Goal: Information Seeking & Learning: Learn about a topic

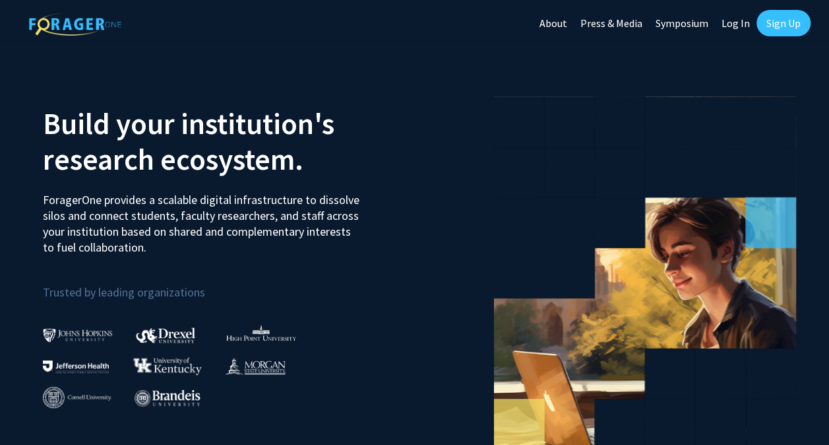
click at [791, 24] on link "Sign Up" at bounding box center [784, 23] width 54 height 26
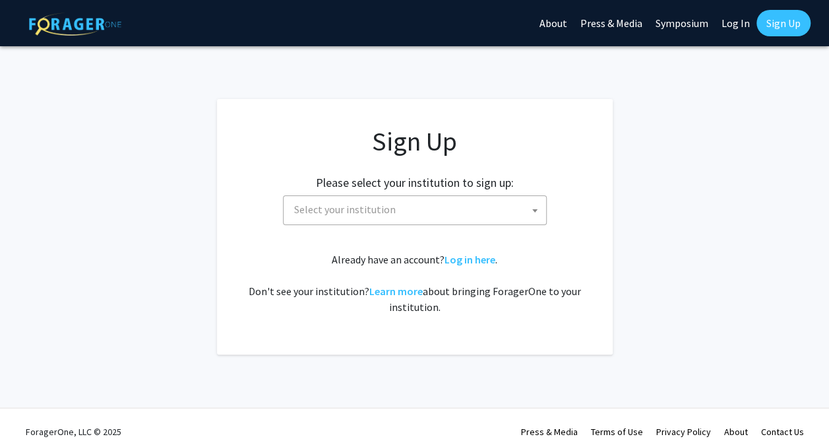
click at [466, 222] on span "Select your institution" at bounding box center [417, 209] width 257 height 27
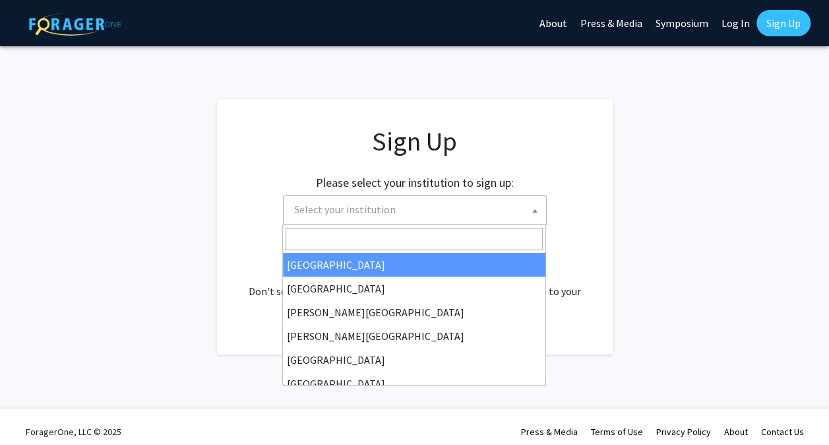
type input "i"
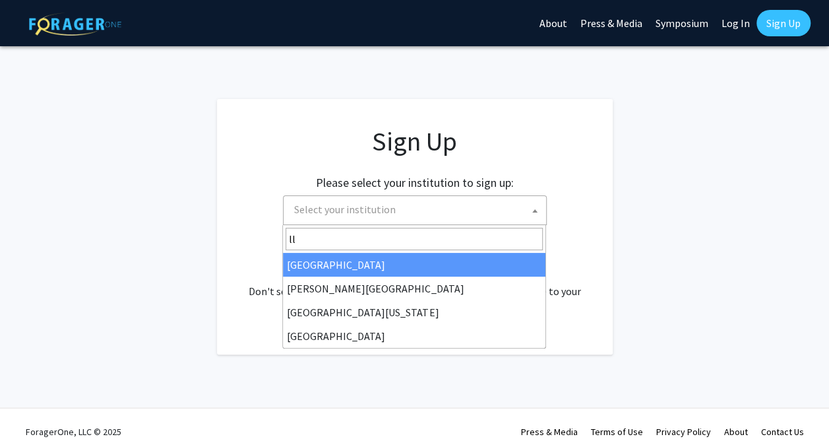
type input "l"
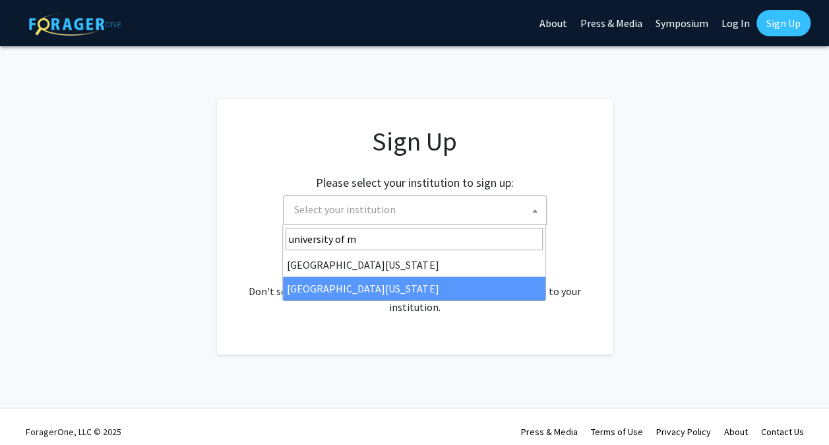
type input "university of m"
select select "33"
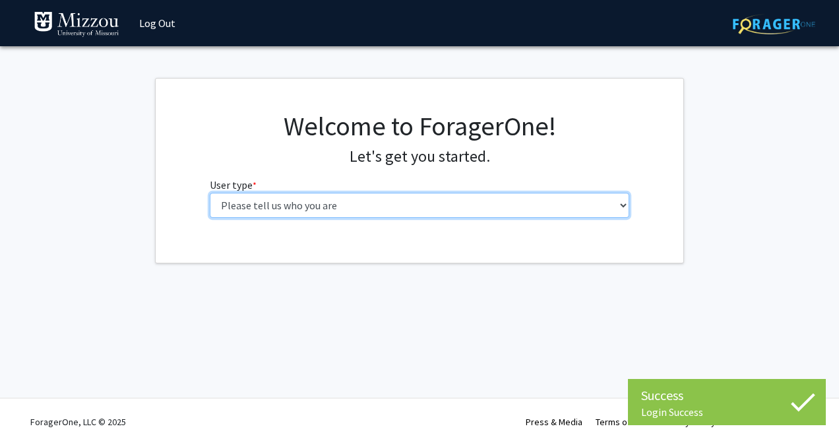
click at [256, 194] on select "Please tell us who you are Undergraduate Student Master's Student Doctoral Cand…" at bounding box center [420, 205] width 420 height 25
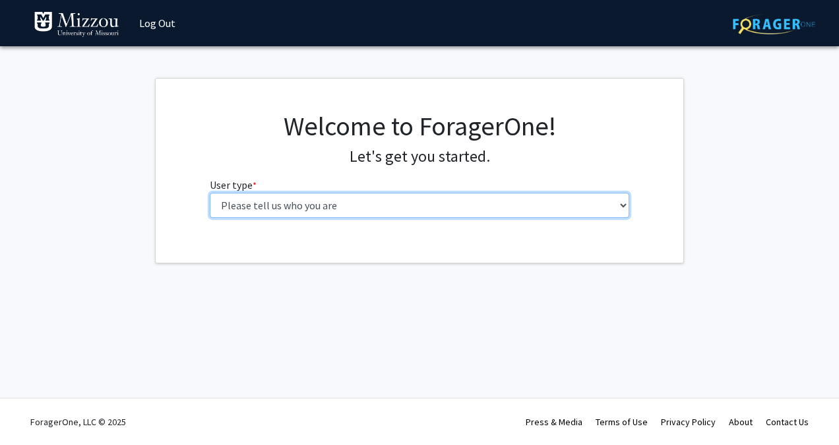
select select "1: undergrad"
click at [210, 193] on select "Please tell us who you are Undergraduate Student Master's Student Doctoral Cand…" at bounding box center [420, 205] width 420 height 25
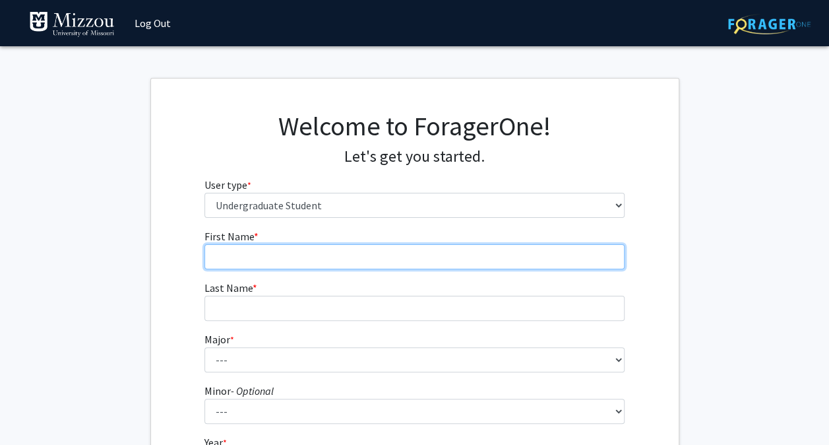
click at [228, 256] on input "First Name * required" at bounding box center [414, 256] width 420 height 25
type input "Liliana"
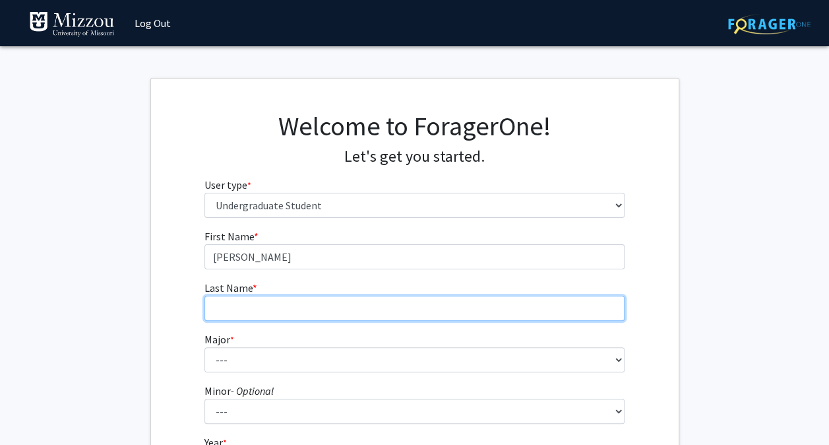
type input "Correa Salinas"
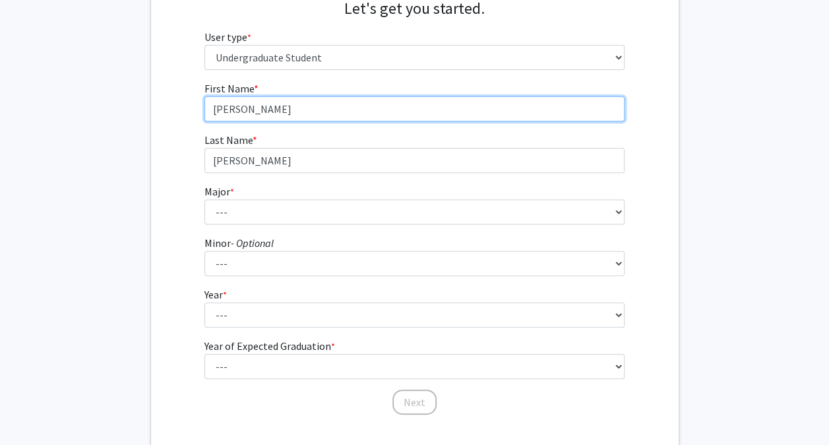
scroll to position [149, 0]
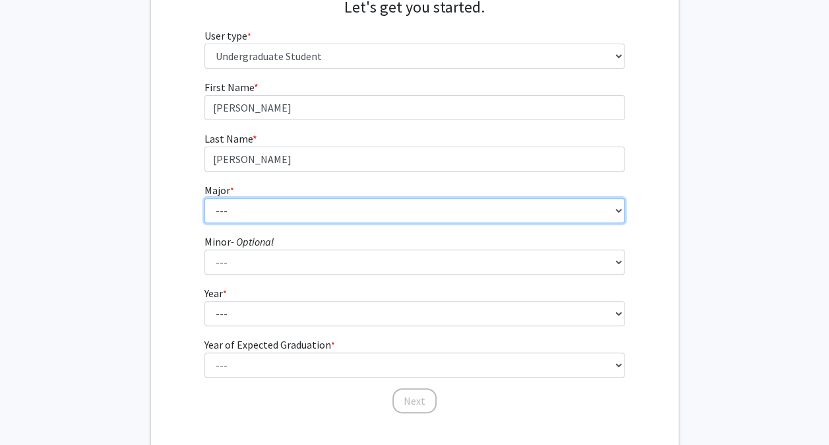
click at [220, 207] on select "--- Agribusiness Management Agricultural Education Agricultural Education: Comm…" at bounding box center [414, 210] width 420 height 25
select select "96: 2590"
click at [204, 198] on select "--- Agribusiness Management Agricultural Education Agricultural Education: Comm…" at bounding box center [414, 210] width 420 height 25
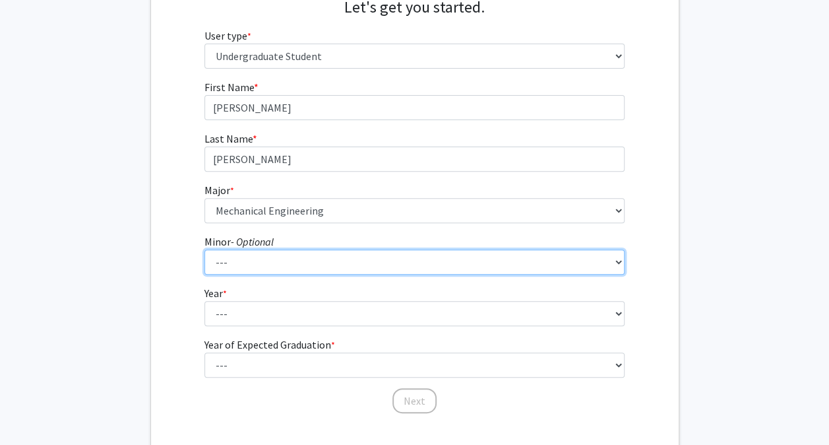
click at [404, 268] on select "--- Accountancy Aerospace Engineering Aerospace Studies Agribusiness Management…" at bounding box center [414, 261] width 420 height 25
select select "2: 1958"
click at [204, 249] on select "--- Accountancy Aerospace Engineering Aerospace Studies Agribusiness Management…" at bounding box center [414, 261] width 420 height 25
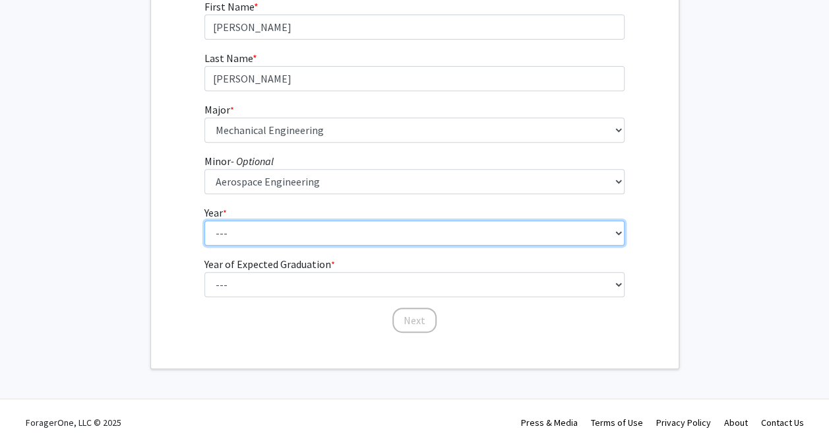
click at [427, 234] on select "--- First-year Sophomore Junior Senior Postbaccalaureate Certificate" at bounding box center [414, 232] width 420 height 25
select select "3: junior"
click at [204, 220] on select "--- First-year Sophomore Junior Senior Postbaccalaureate Certificate" at bounding box center [414, 232] width 420 height 25
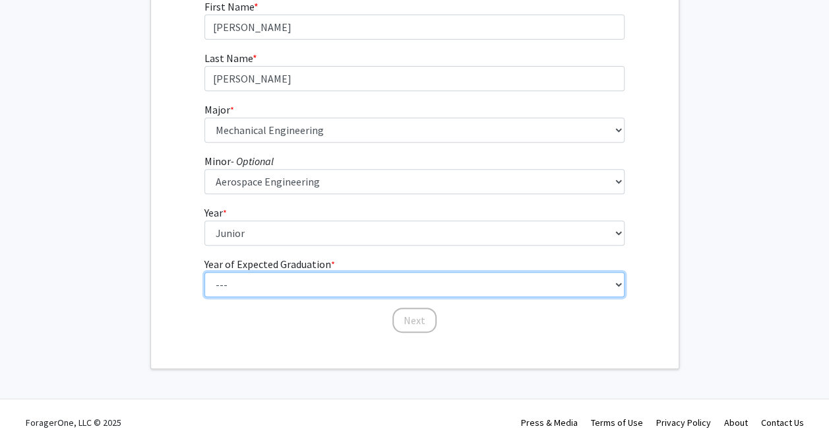
click at [371, 288] on select "--- 2025 2026 2027 2028 2029 2030 2031 2032 2033 2034" at bounding box center [414, 284] width 420 height 25
select select "4: 2028"
click at [204, 272] on select "--- 2025 2026 2027 2028 2029 2030 2031 2032 2033 2034" at bounding box center [414, 284] width 420 height 25
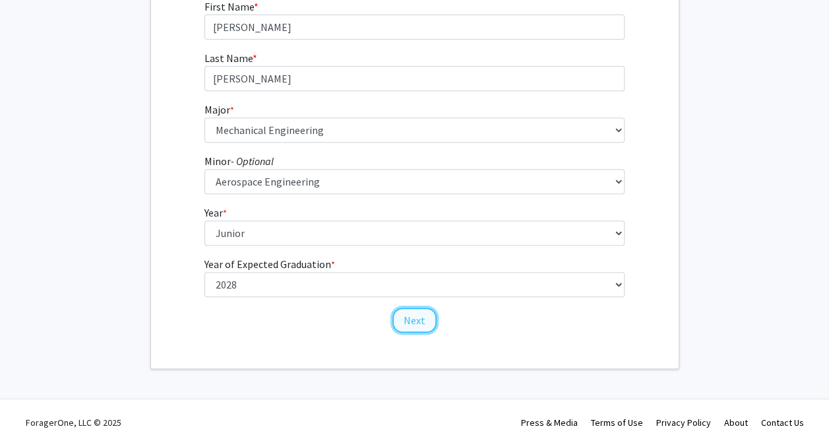
click at [417, 325] on button "Next" at bounding box center [414, 319] width 44 height 25
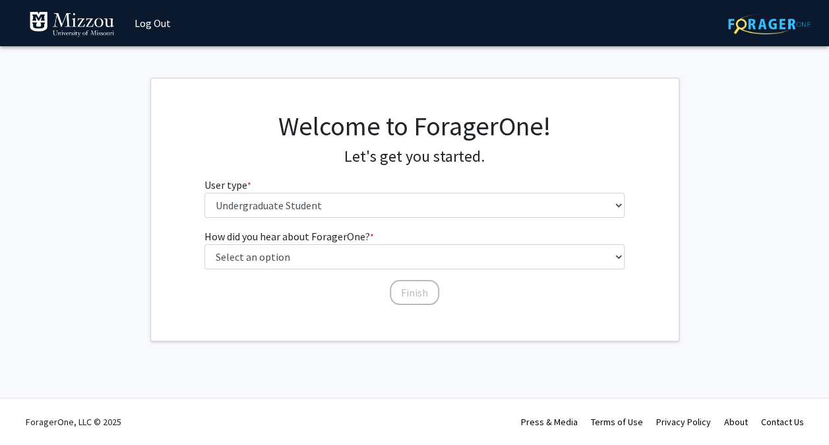
scroll to position [0, 0]
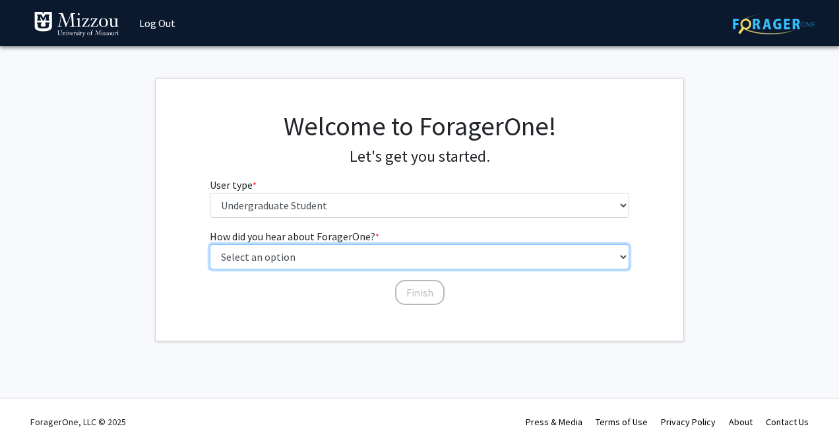
click at [236, 260] on select "Select an option Peer/student recommendation Faculty/staff recommendation Unive…" at bounding box center [420, 256] width 420 height 25
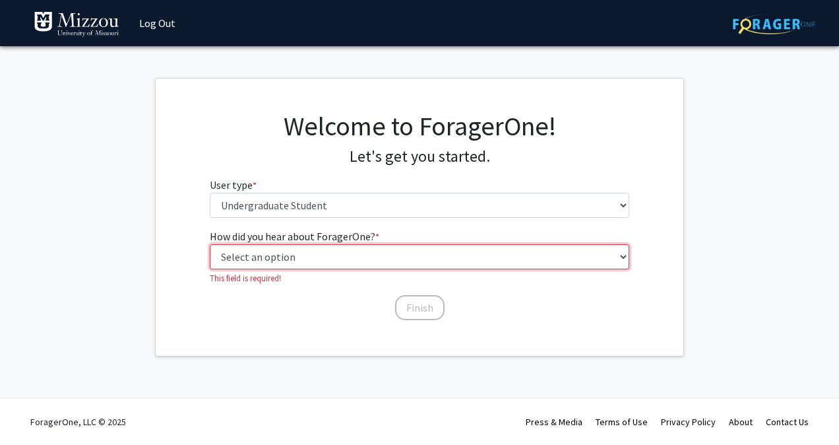
click at [248, 257] on select "Select an option Peer/student recommendation Faculty/staff recommendation Unive…" at bounding box center [420, 256] width 420 height 25
select select "3: university_website"
click at [210, 244] on select "Select an option Peer/student recommendation Faculty/staff recommendation Unive…" at bounding box center [420, 256] width 420 height 25
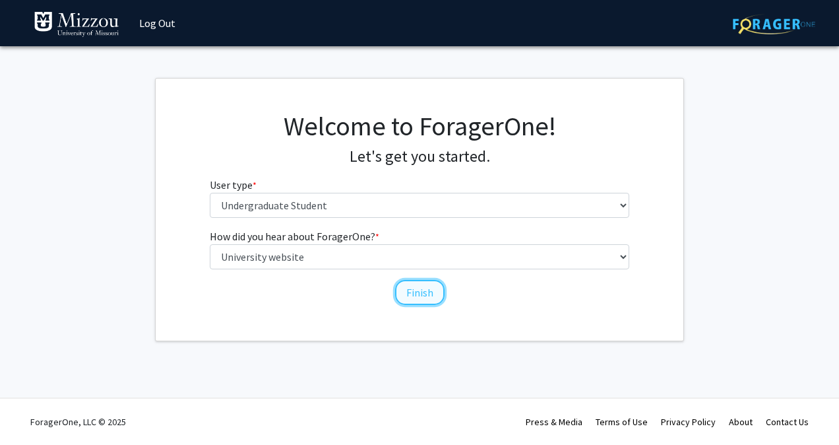
click at [422, 297] on button "Finish" at bounding box center [419, 292] width 49 height 25
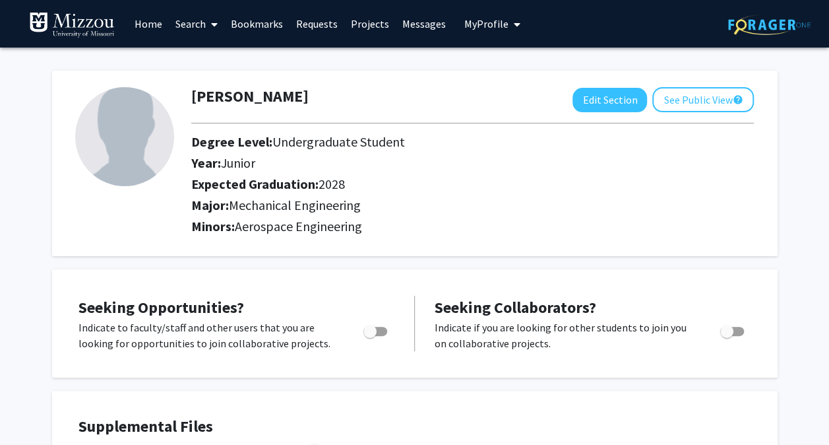
click at [377, 332] on span "Toggle" at bounding box center [375, 330] width 24 height 9
click at [370, 336] on input "Are you actively seeking opportunities?" at bounding box center [369, 336] width 1 height 1
checkbox input "true"
click at [217, 25] on icon at bounding box center [214, 24] width 7 height 11
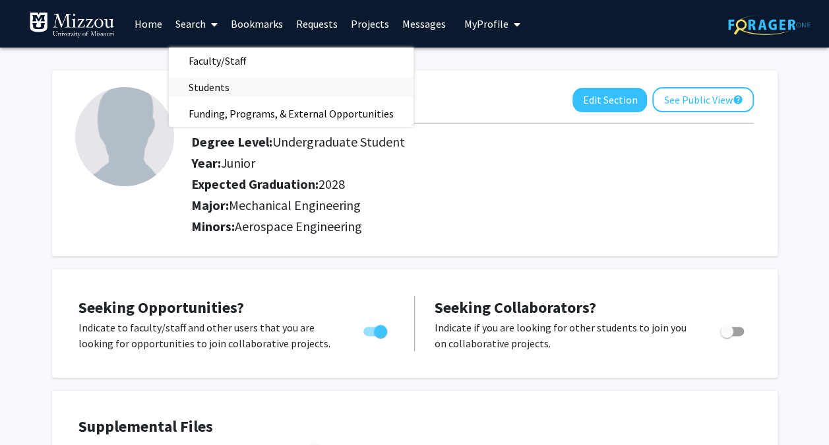
click at [220, 92] on span "Students" at bounding box center [209, 87] width 80 height 26
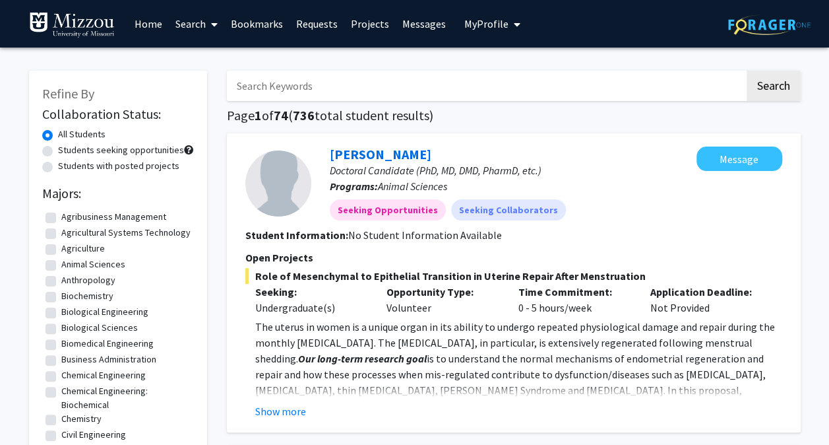
click at [296, 82] on input "Search Keywords" at bounding box center [486, 86] width 518 height 30
click at [747, 71] on button "Search" at bounding box center [774, 86] width 54 height 30
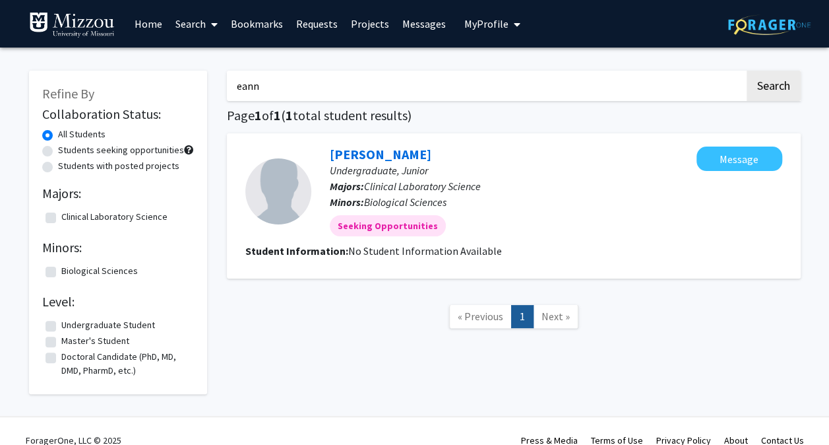
click at [293, 82] on input "eann" at bounding box center [486, 86] width 518 height 30
type input "sam"
click at [747, 71] on button "Search" at bounding box center [774, 86] width 54 height 30
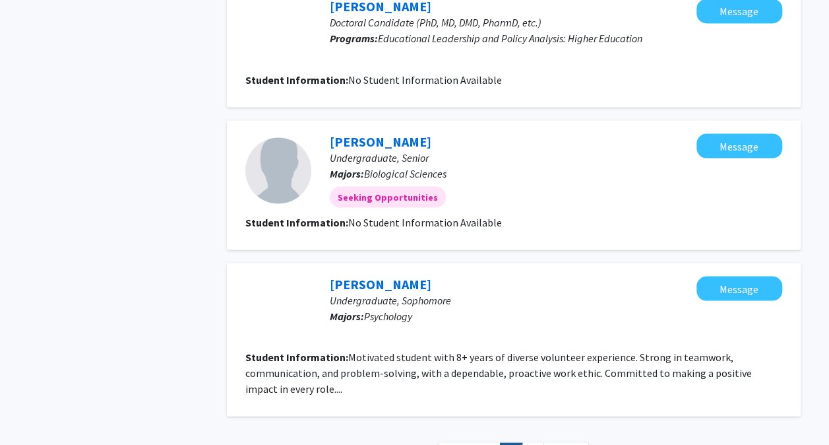
scroll to position [1293, 0]
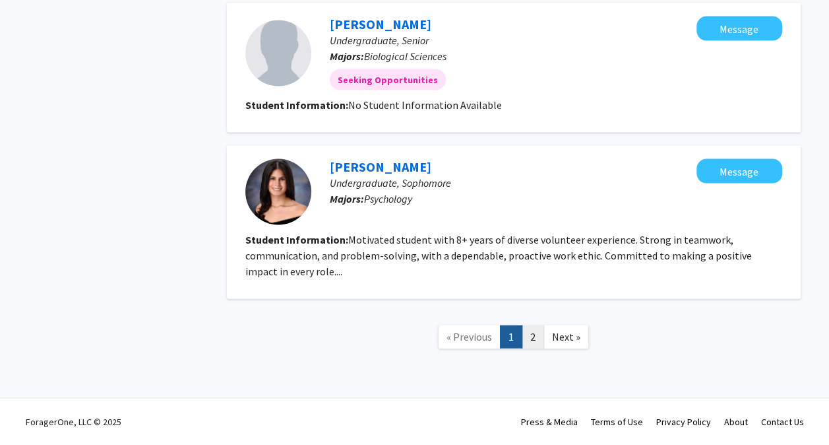
click at [532, 337] on link "2" at bounding box center [533, 336] width 22 height 23
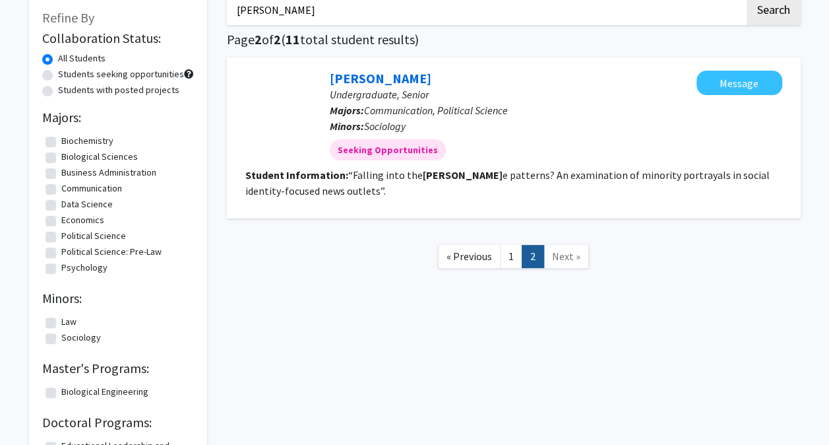
scroll to position [147, 0]
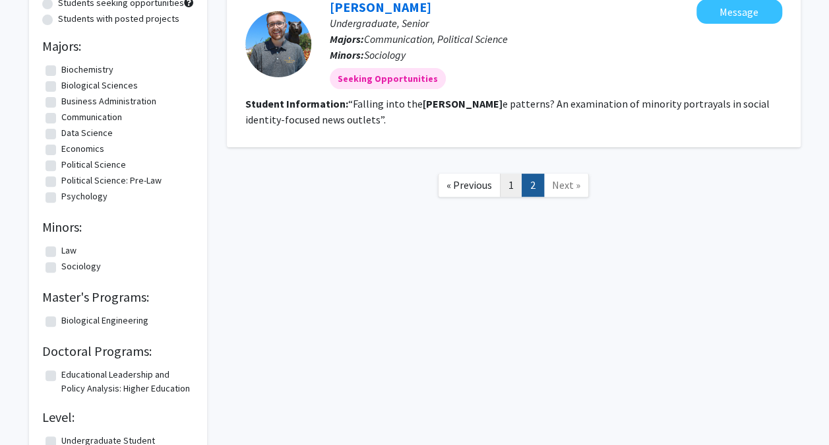
click at [507, 189] on link "1" at bounding box center [511, 184] width 22 height 23
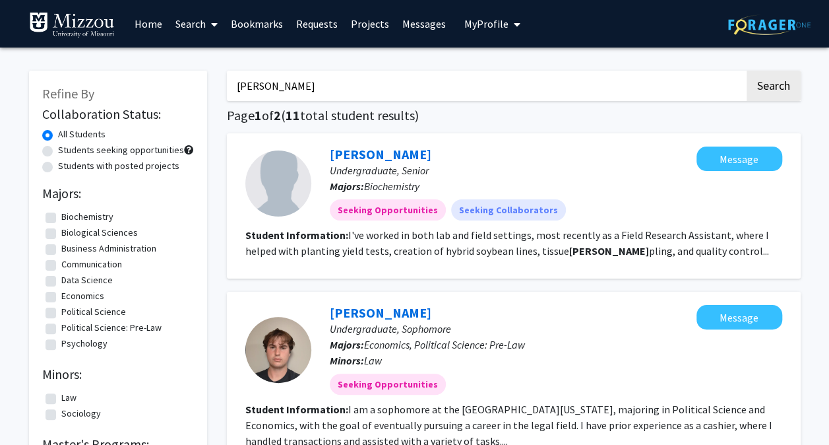
click at [409, 74] on input "sam" at bounding box center [486, 86] width 518 height 30
type input "ella"
click at [747, 71] on button "Search" at bounding box center [774, 86] width 54 height 30
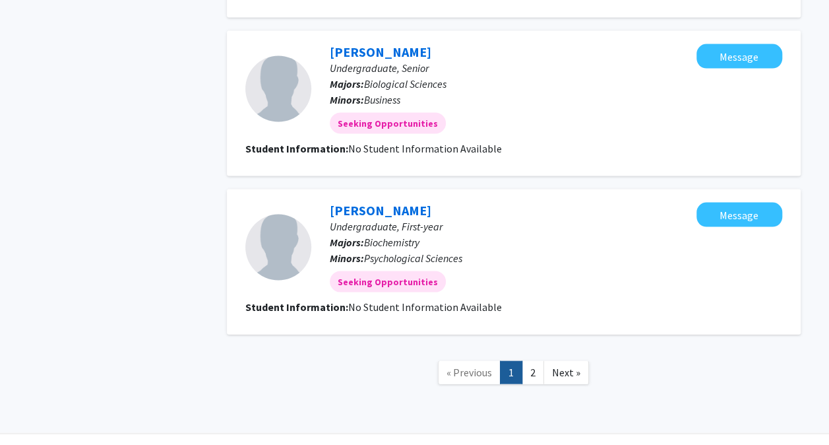
scroll to position [1235, 0]
click at [533, 370] on link "2" at bounding box center [533, 370] width 22 height 23
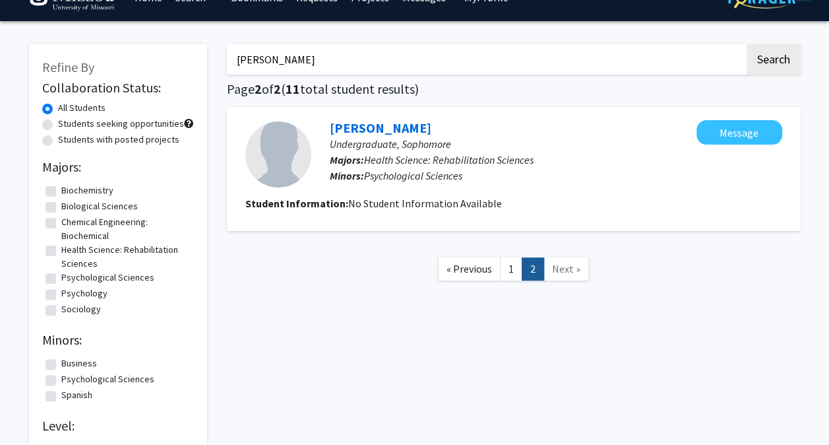
scroll to position [24, 0]
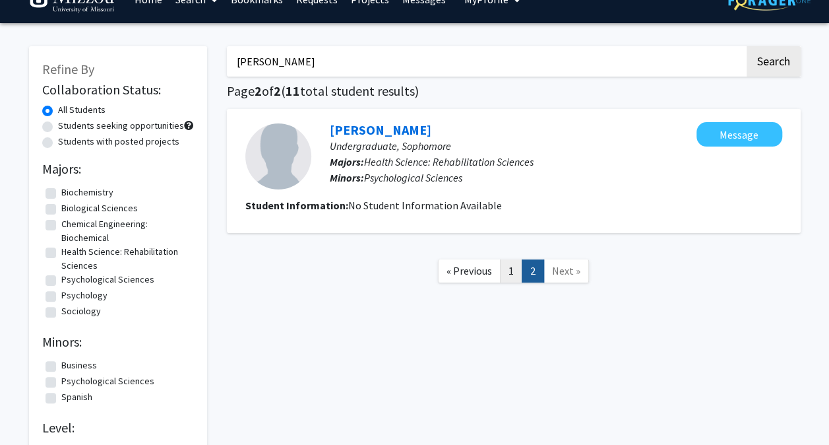
click at [511, 273] on link "1" at bounding box center [511, 270] width 22 height 23
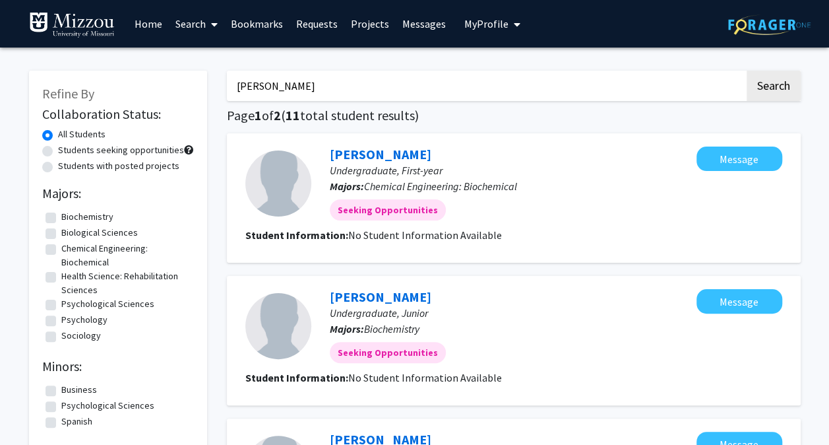
click at [207, 9] on span at bounding box center [212, 24] width 12 height 46
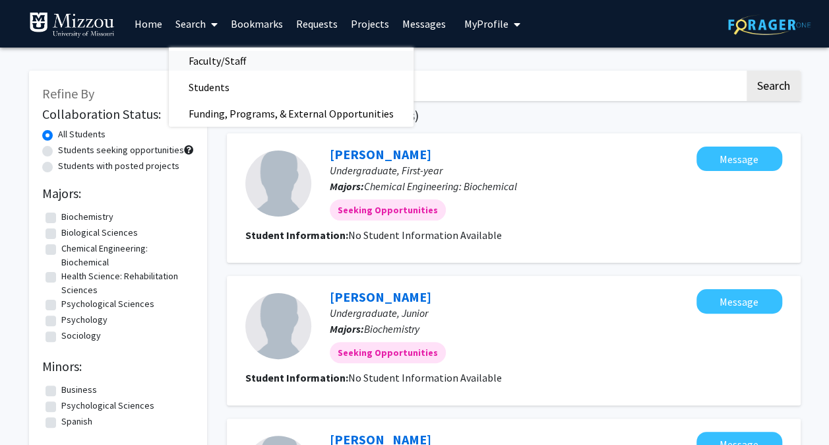
click at [206, 66] on span "Faculty/Staff" at bounding box center [217, 60] width 97 height 26
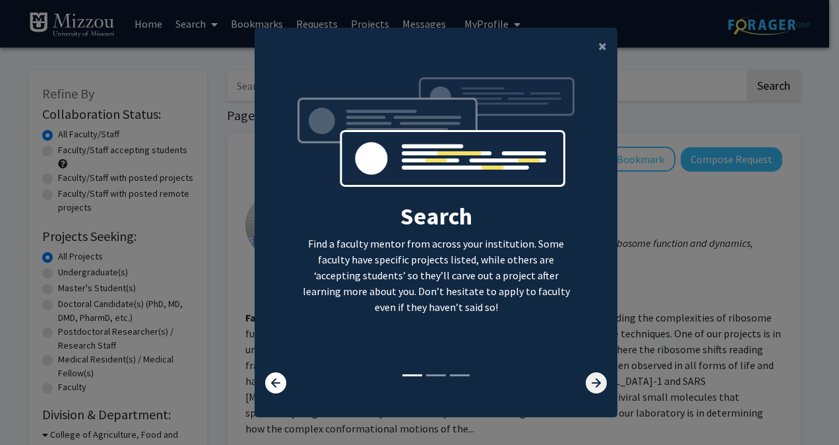
click at [586, 382] on icon at bounding box center [596, 382] width 21 height 21
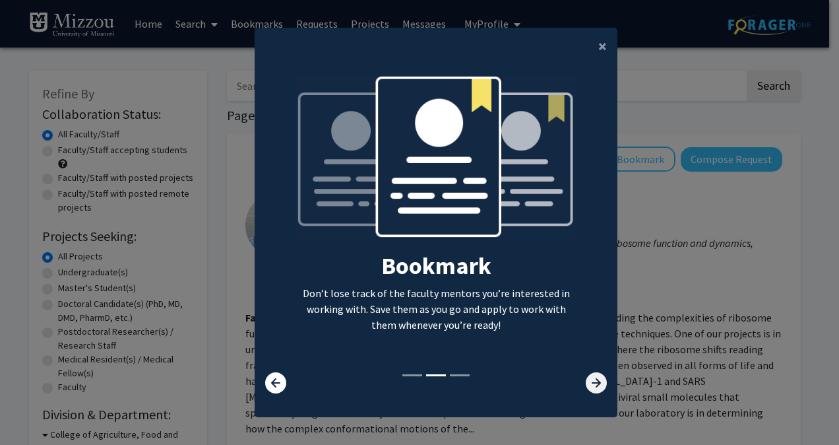
click at [599, 383] on icon at bounding box center [596, 382] width 21 height 21
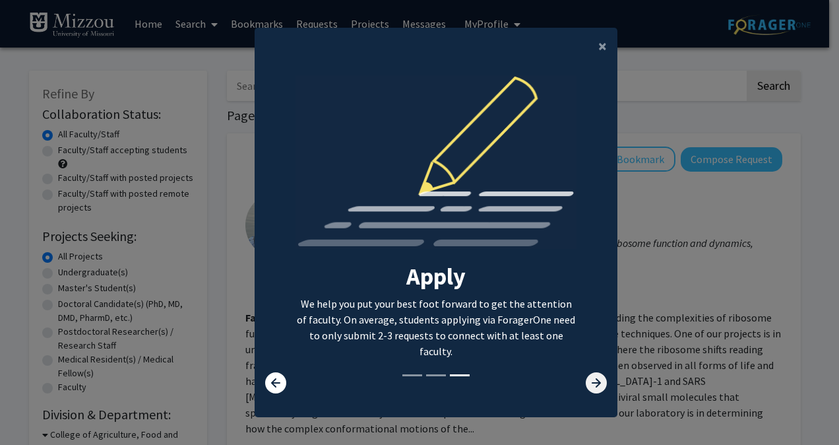
click at [588, 387] on icon at bounding box center [596, 382] width 21 height 21
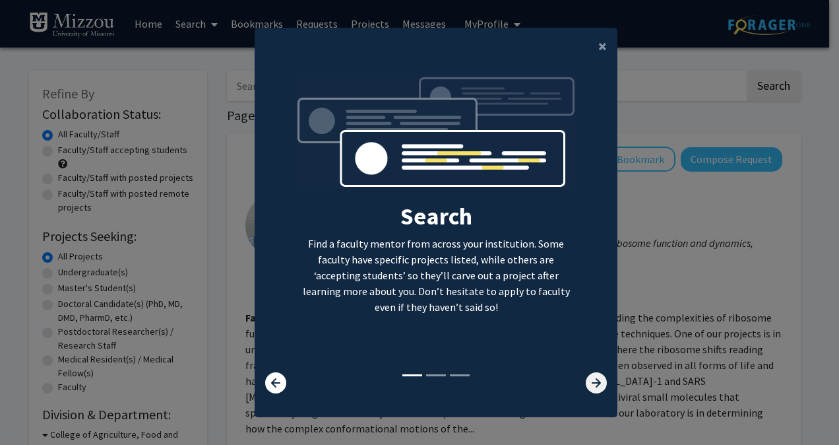
click at [586, 383] on icon at bounding box center [596, 382] width 21 height 21
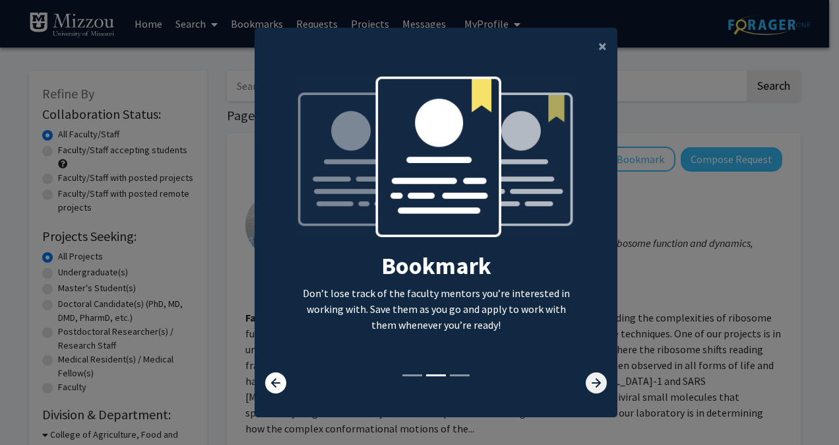
click at [593, 388] on icon at bounding box center [596, 382] width 21 height 21
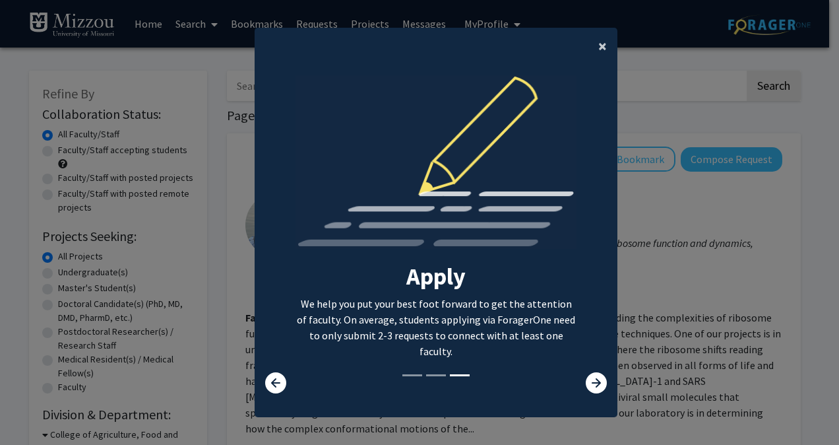
click at [604, 53] on button "×" at bounding box center [603, 46] width 30 height 37
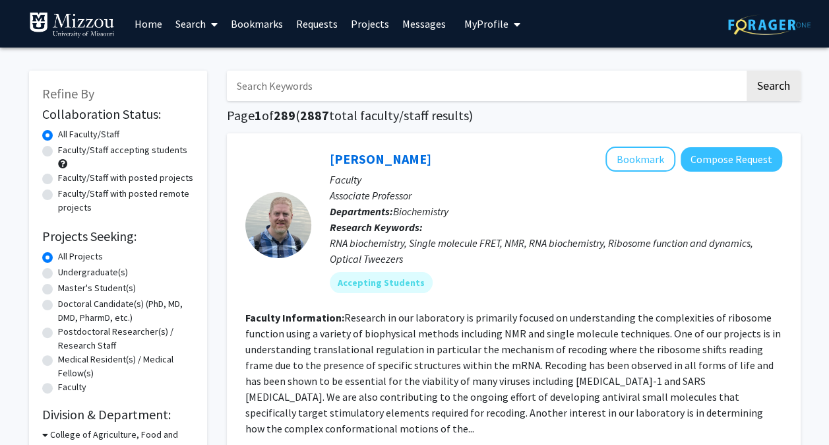
click at [58, 150] on label "Faculty/Staff accepting students" at bounding box center [122, 150] width 129 height 14
click at [58, 150] on input "Faculty/Staff accepting students" at bounding box center [62, 147] width 9 height 9
radio input "true"
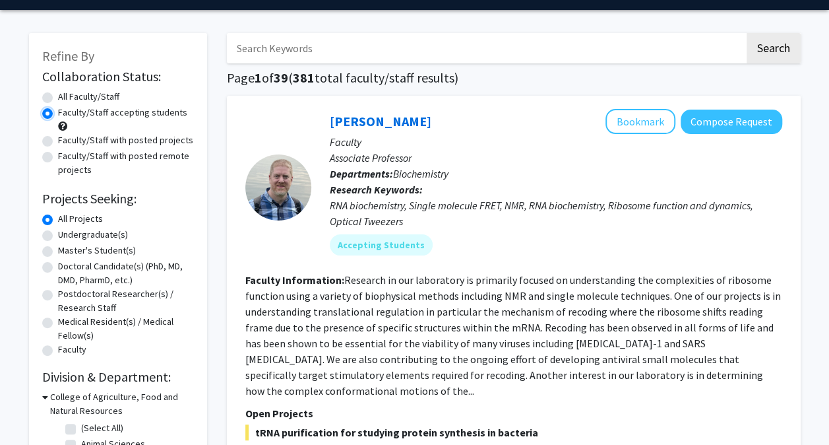
scroll to position [46, 0]
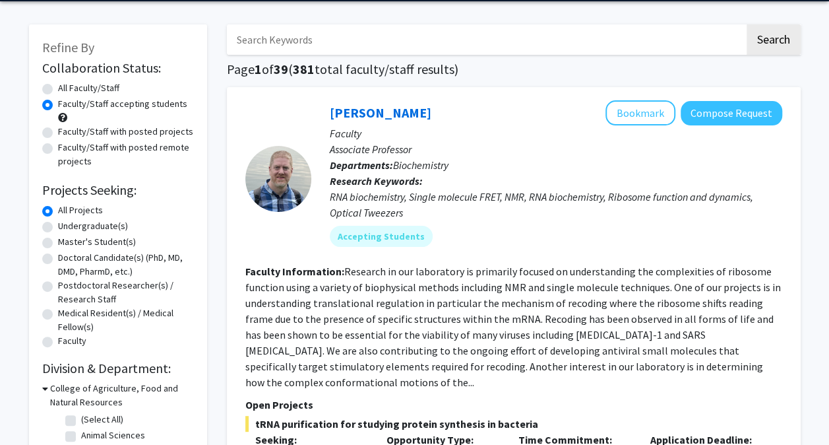
click at [58, 224] on label "Undergraduate(s)" at bounding box center [93, 226] width 70 height 14
click at [58, 224] on input "Undergraduate(s)" at bounding box center [62, 223] width 9 height 9
radio input "true"
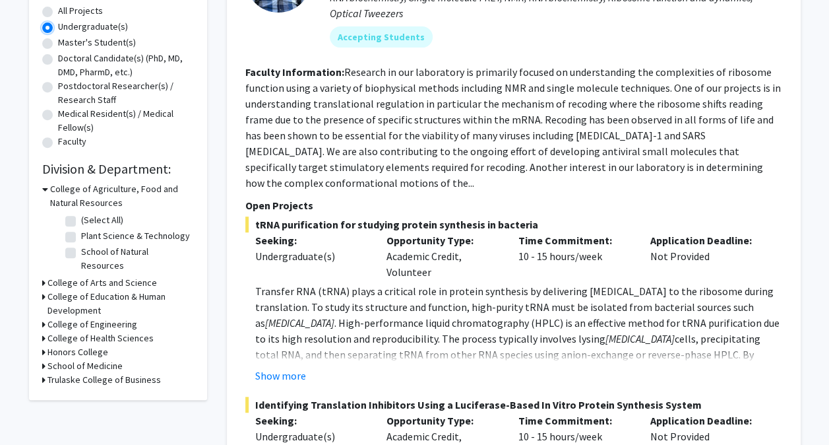
scroll to position [253, 0]
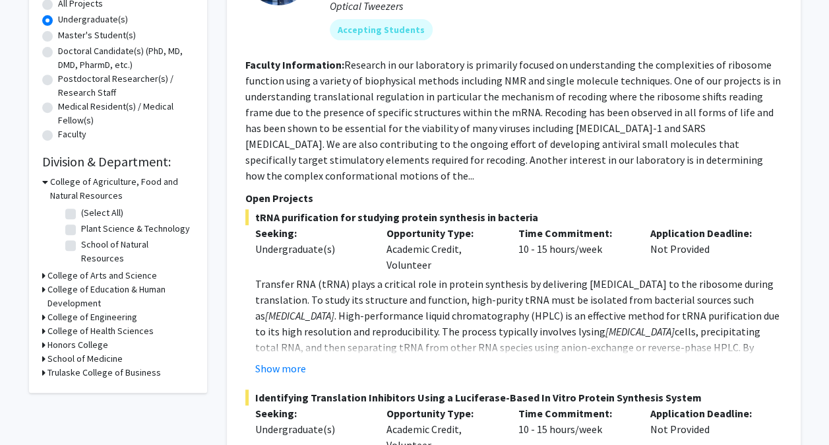
click at [44, 310] on icon at bounding box center [43, 317] width 3 height 14
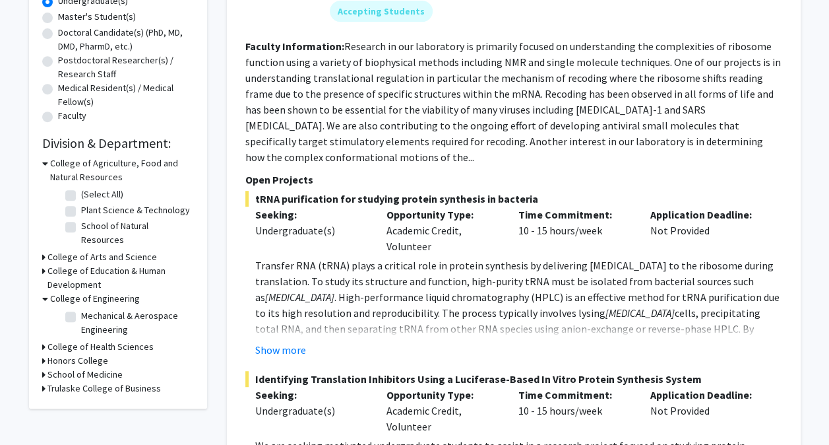
scroll to position [288, 0]
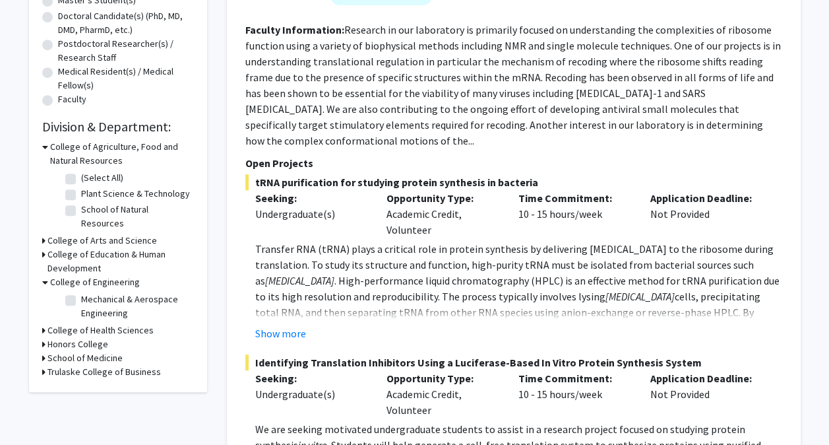
click at [81, 292] on label "Mechanical & Aerospace Engineering" at bounding box center [135, 306] width 109 height 28
click at [81, 292] on input "Mechanical & Aerospace Engineering" at bounding box center [85, 296] width 9 height 9
checkbox input "true"
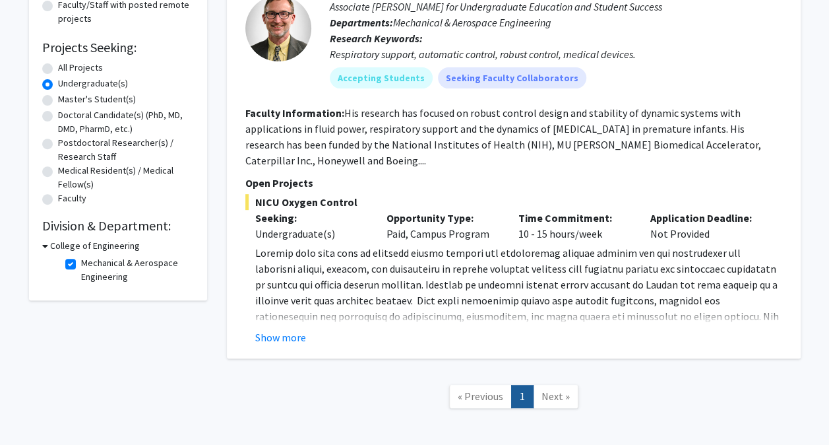
scroll to position [187, 0]
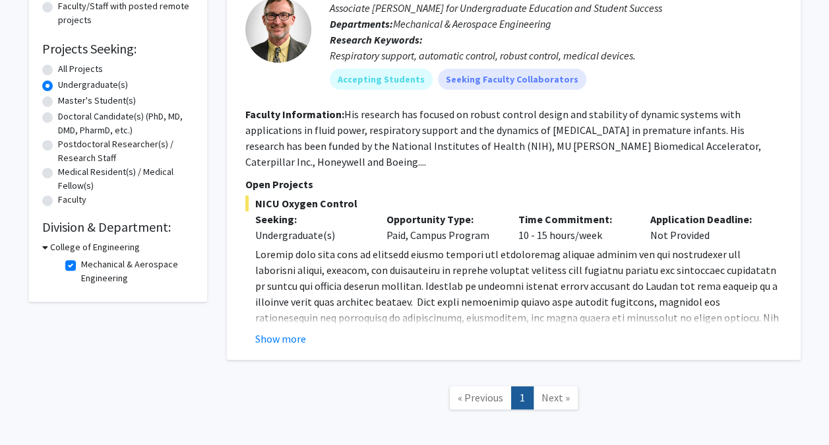
click at [567, 396] on span "Next »" at bounding box center [556, 396] width 28 height 13
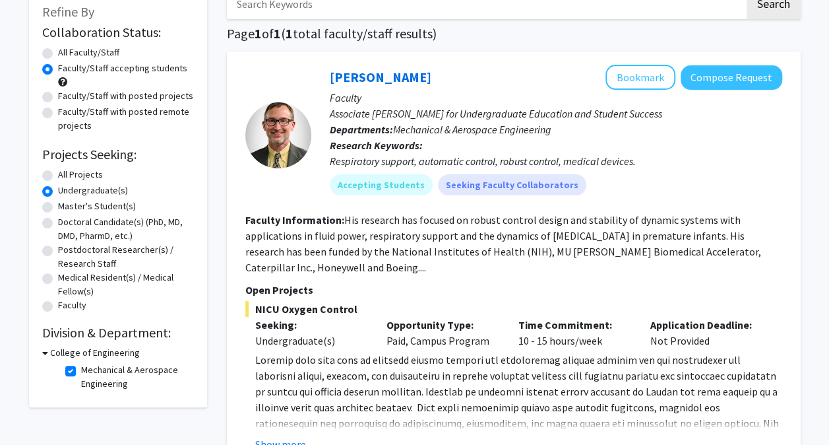
scroll to position [80, 0]
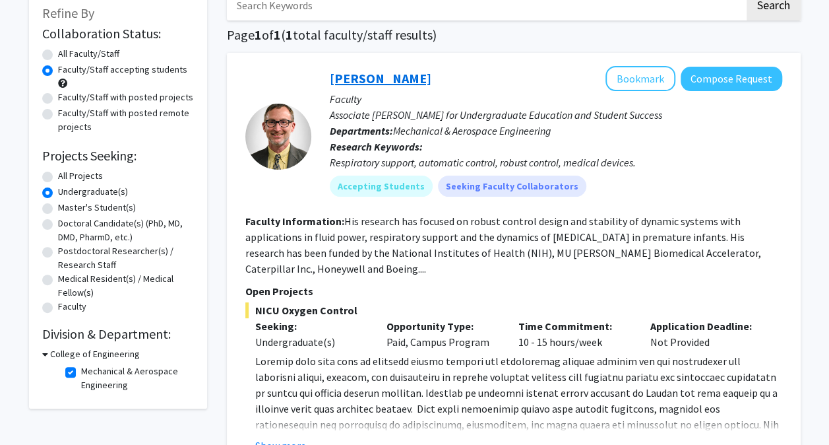
click at [332, 73] on link "Roger Fales" at bounding box center [381, 78] width 102 height 16
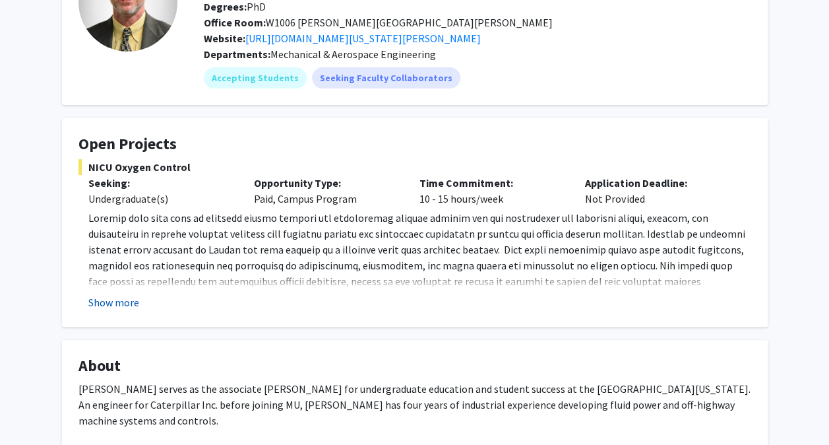
click at [112, 297] on button "Show more" at bounding box center [113, 302] width 51 height 16
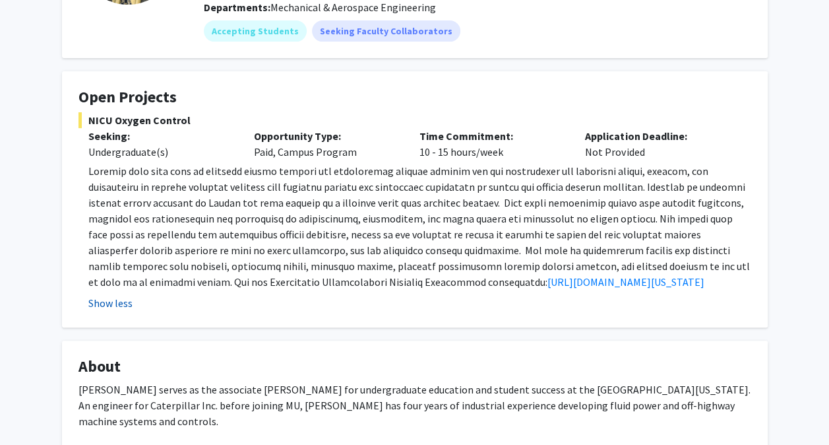
scroll to position [170, 0]
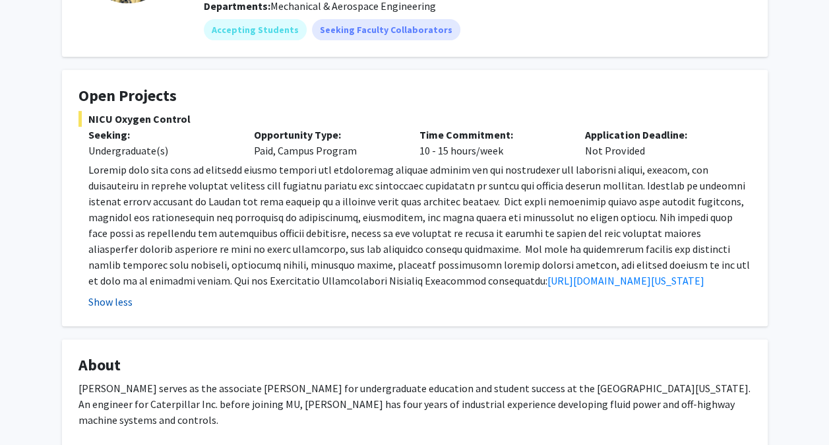
click at [107, 309] on button "Show less" at bounding box center [110, 302] width 44 height 16
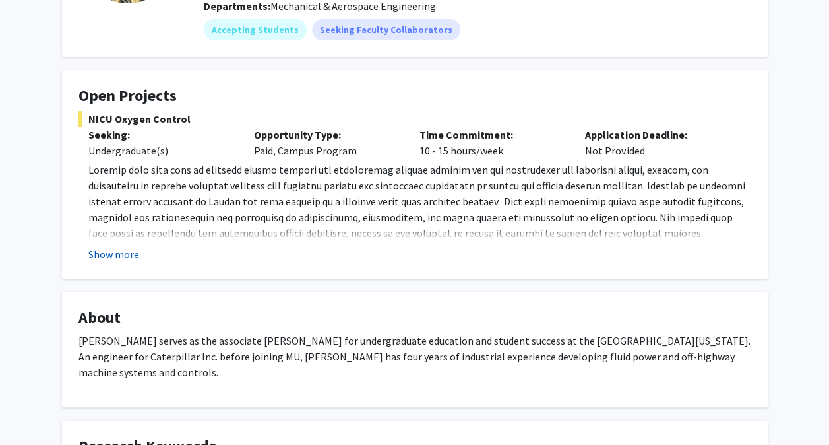
click at [107, 249] on button "Show more" at bounding box center [113, 254] width 51 height 16
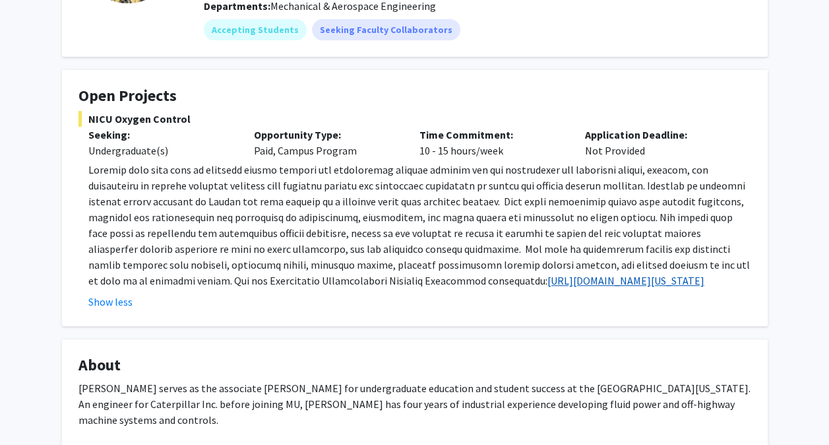
click at [547, 277] on link "https://engineering.missouri.edu/research/undergraduate-research/undergraduate-…" at bounding box center [625, 280] width 157 height 13
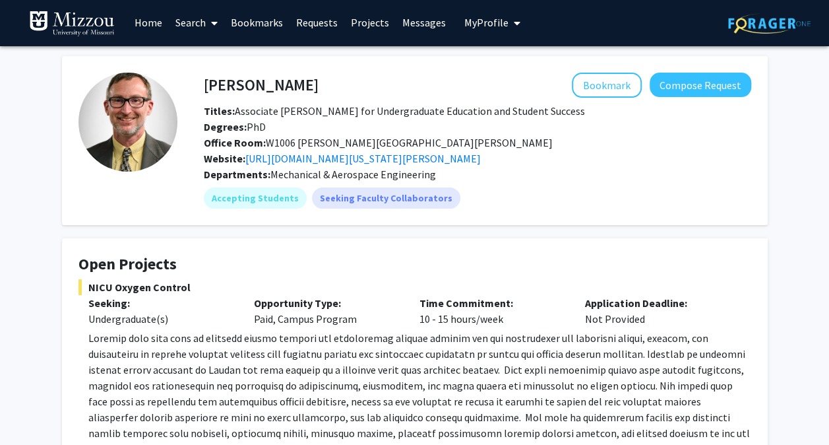
scroll to position [0, 0]
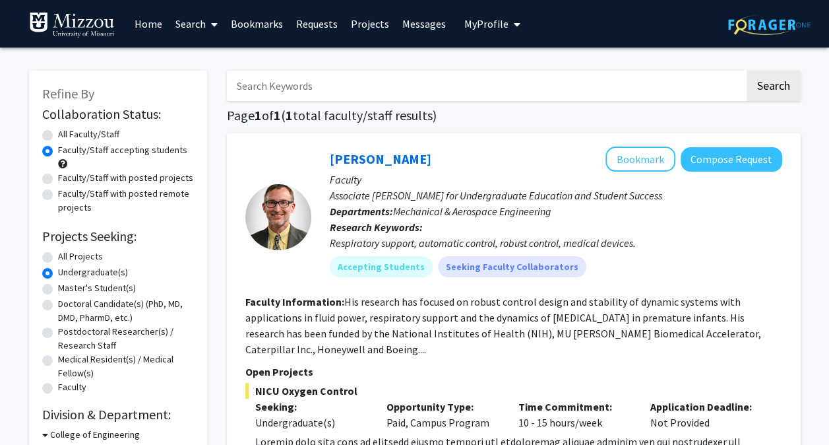
click at [58, 133] on label "All Faculty/Staff" at bounding box center [88, 134] width 61 height 14
click at [58, 133] on input "All Faculty/Staff" at bounding box center [62, 131] width 9 height 9
radio input "true"
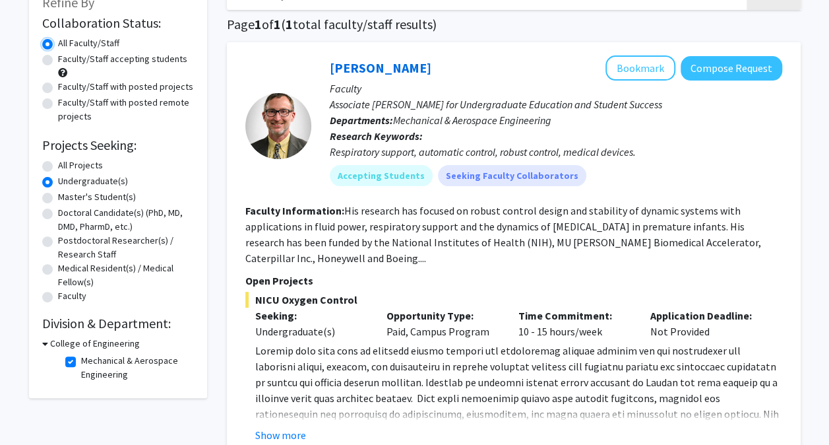
scroll to position [125, 0]
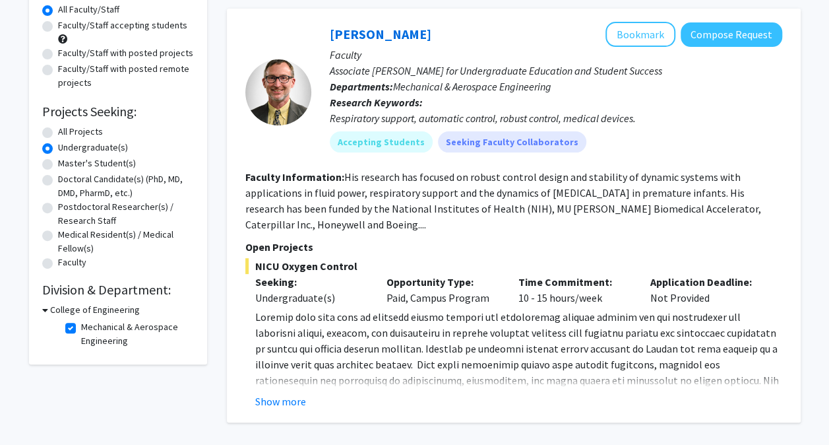
click at [47, 305] on icon at bounding box center [45, 310] width 6 height 14
click at [55, 310] on h3 "College of Engineering" at bounding box center [92, 310] width 90 height 14
click at [81, 328] on label "Mechanical & Aerospace Engineering" at bounding box center [135, 334] width 109 height 28
click at [81, 328] on input "Mechanical & Aerospace Engineering" at bounding box center [85, 324] width 9 height 9
checkbox input "false"
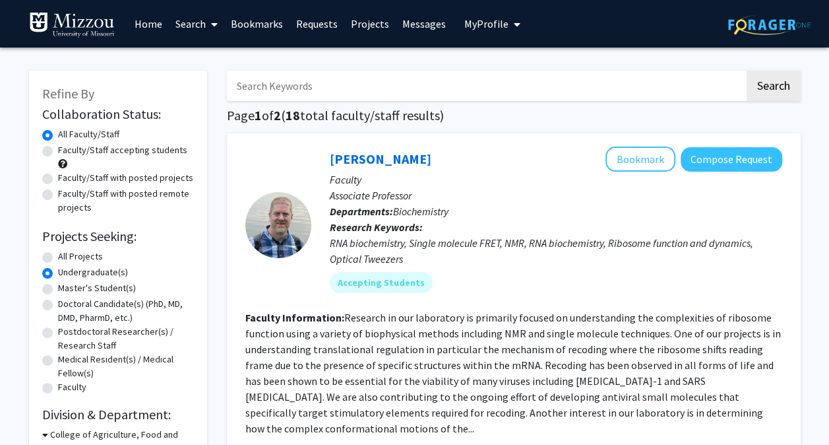
click at [279, 88] on input "Search Keywords" at bounding box center [486, 86] width 518 height 30
type input "cad"
click at [747, 71] on button "Search" at bounding box center [774, 86] width 54 height 30
radio input "true"
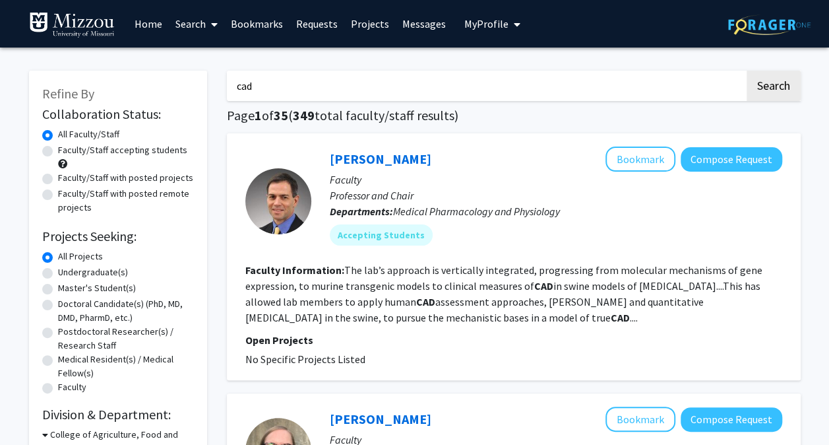
click at [470, 90] on input "cad" at bounding box center [486, 86] width 518 height 30
type input "c"
click at [747, 71] on button "Search" at bounding box center [774, 86] width 54 height 30
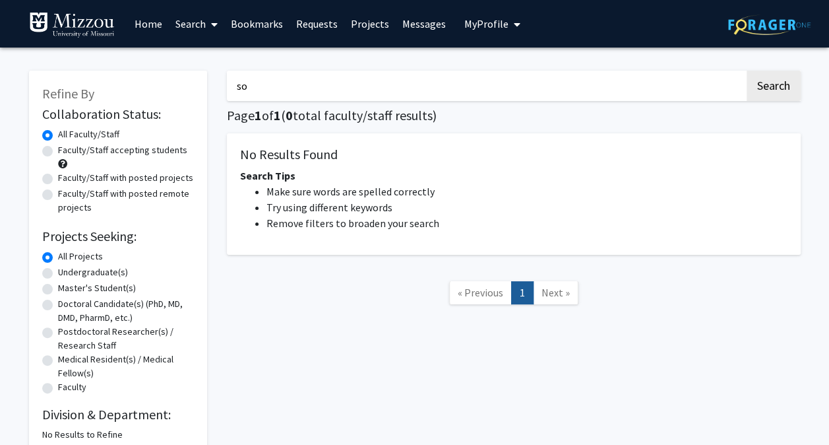
type input "s"
click at [747, 71] on button "Search" at bounding box center [774, 86] width 54 height 30
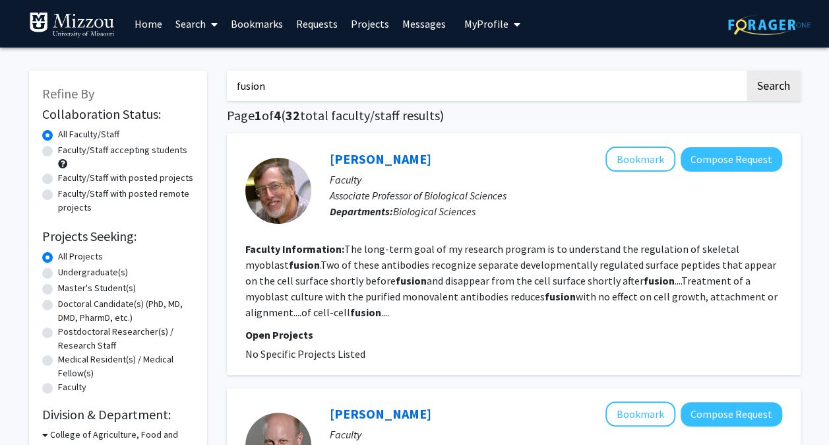
click at [382, 82] on input "fusion" at bounding box center [486, 86] width 518 height 30
click at [747, 71] on button "Search" at bounding box center [774, 86] width 54 height 30
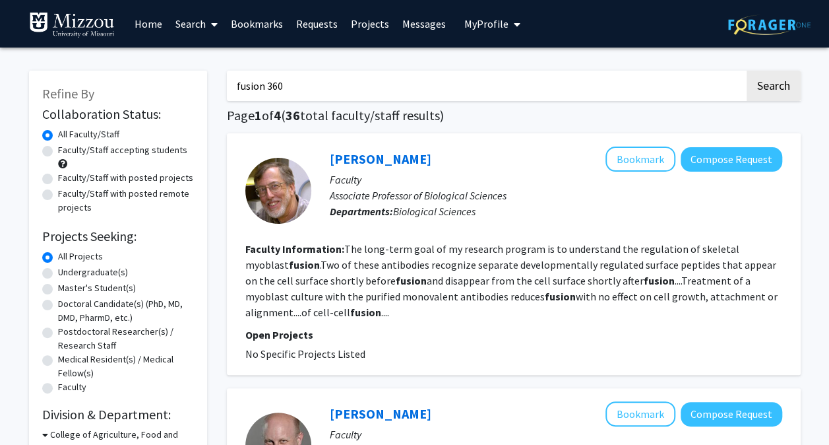
drag, startPoint x: 361, startPoint y: 62, endPoint x: 349, endPoint y: 71, distance: 15.0
click at [349, 71] on input "fusion 360" at bounding box center [486, 86] width 518 height 30
click at [747, 71] on button "Search" at bounding box center [774, 86] width 54 height 30
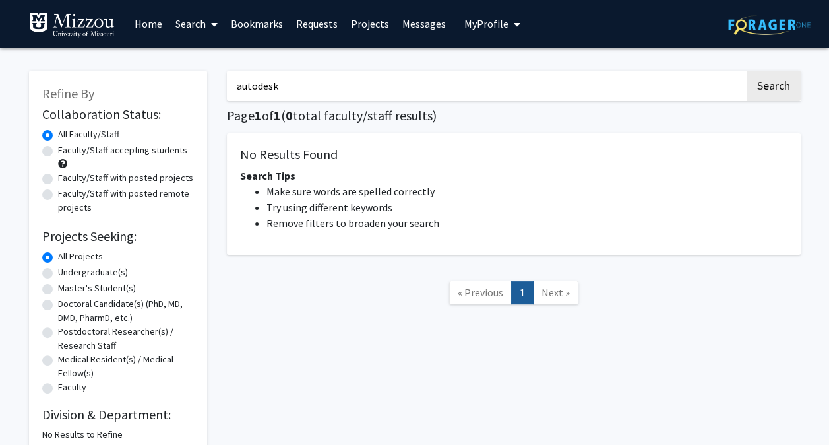
click at [349, 71] on input "autodesk" at bounding box center [486, 86] width 518 height 30
click at [747, 71] on button "Search" at bounding box center [774, 86] width 54 height 30
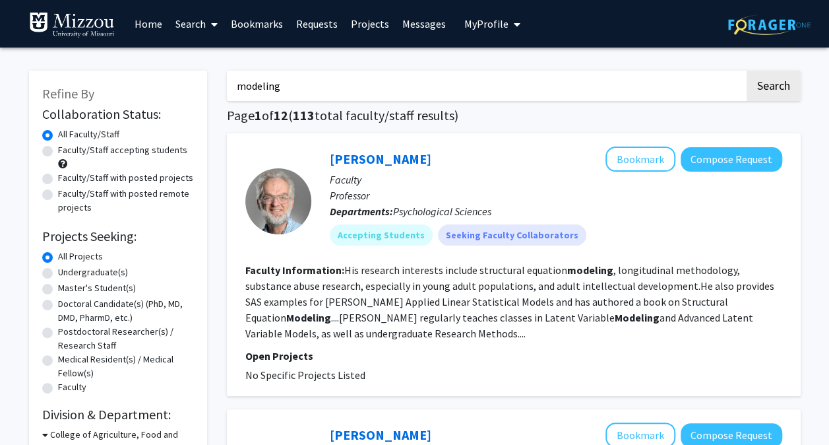
click at [434, 88] on input "modeling" at bounding box center [486, 86] width 518 height 30
click at [747, 71] on button "Search" at bounding box center [774, 86] width 54 height 30
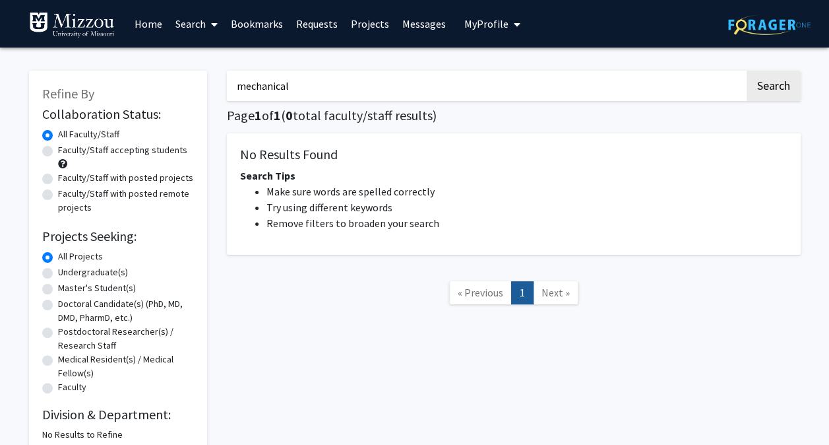
type input "mechanical"
click at [747, 71] on button "Search" at bounding box center [774, 86] width 54 height 30
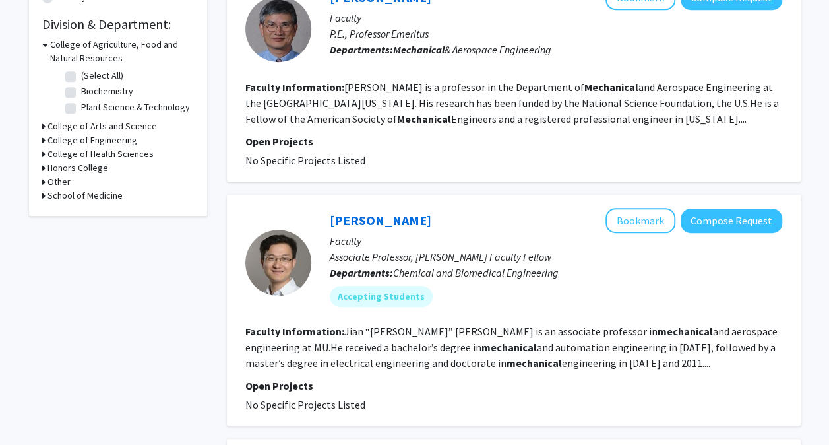
scroll to position [365, 0]
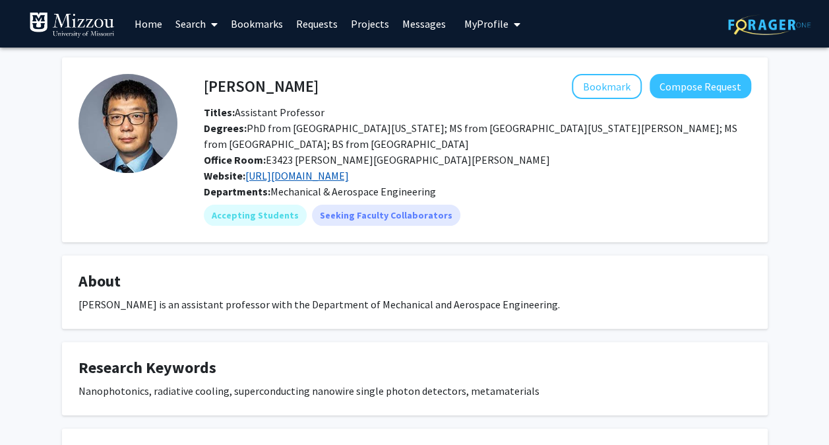
click at [330, 173] on link "http://www.zhaiyaoresearch.org/" at bounding box center [297, 175] width 104 height 13
